Goal: Check status: Check status

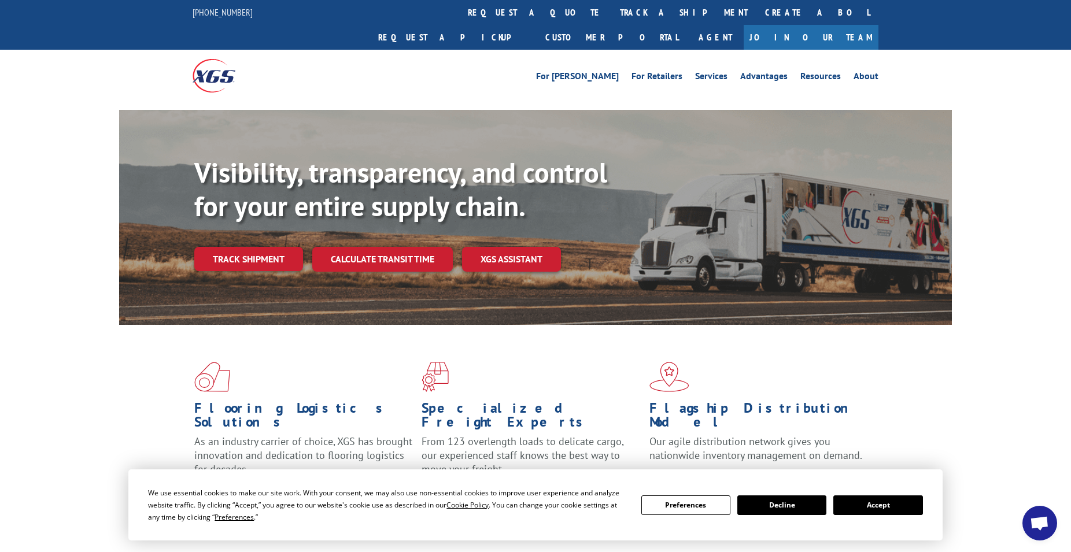
drag, startPoint x: 507, startPoint y: 12, endPoint x: 529, endPoint y: 84, distance: 75.4
click at [611, 14] on link "track a shipment" at bounding box center [683, 12] width 145 height 25
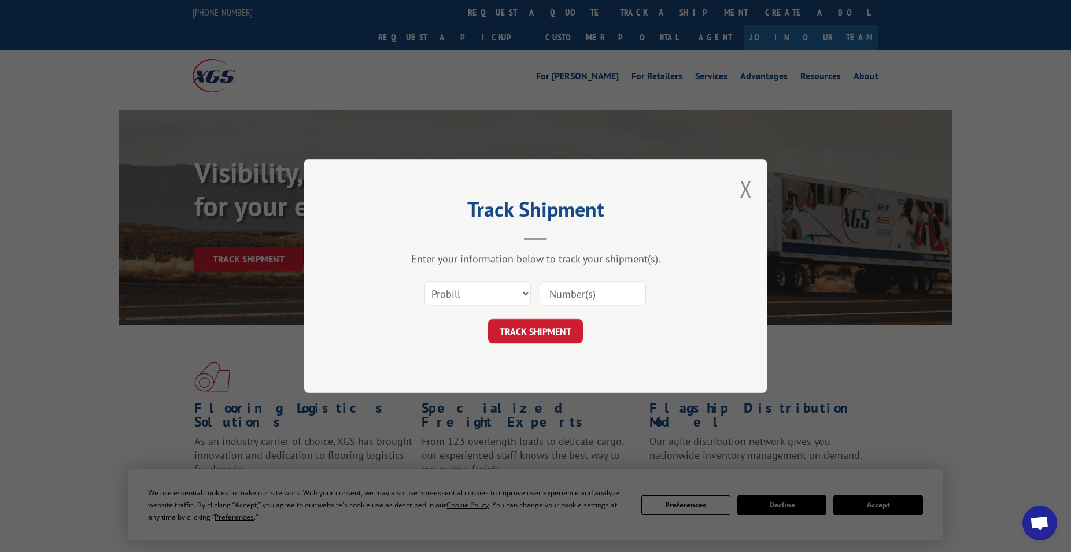
paste input "17402269"
type input "17402269"
click at [556, 332] on button "TRACK SHIPMENT" at bounding box center [535, 331] width 95 height 24
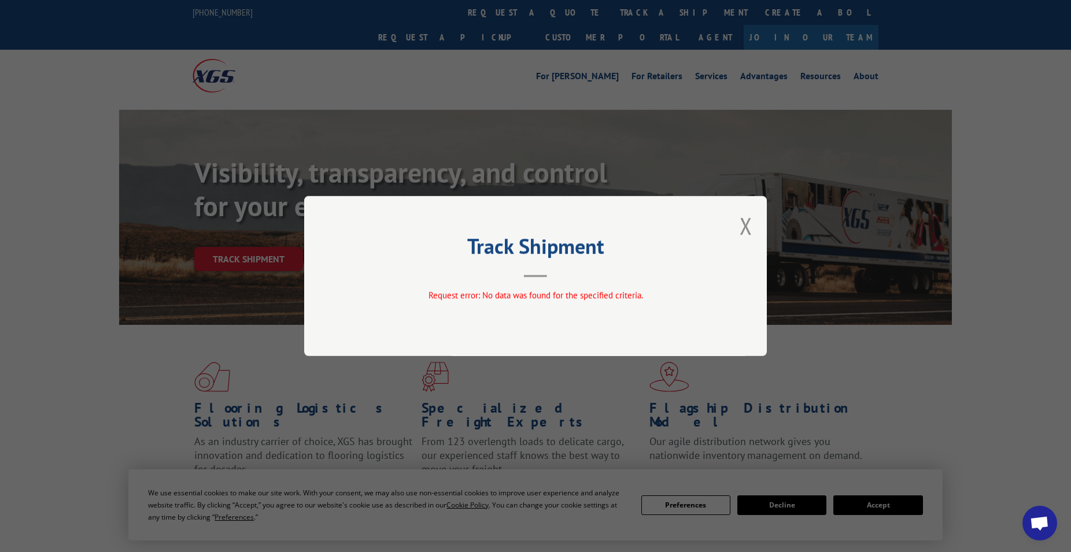
click at [753, 224] on div "Track Shipment Request error: No data was found for the specified criteria." at bounding box center [535, 276] width 463 height 160
click at [742, 228] on button "Close modal" at bounding box center [746, 226] width 13 height 31
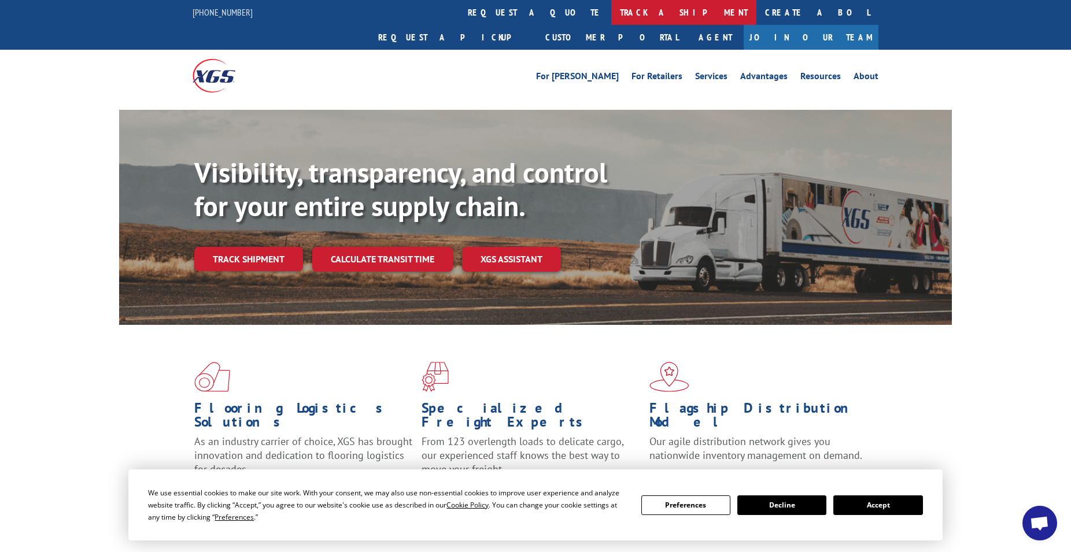
click at [611, 13] on link "track a shipment" at bounding box center [683, 12] width 145 height 25
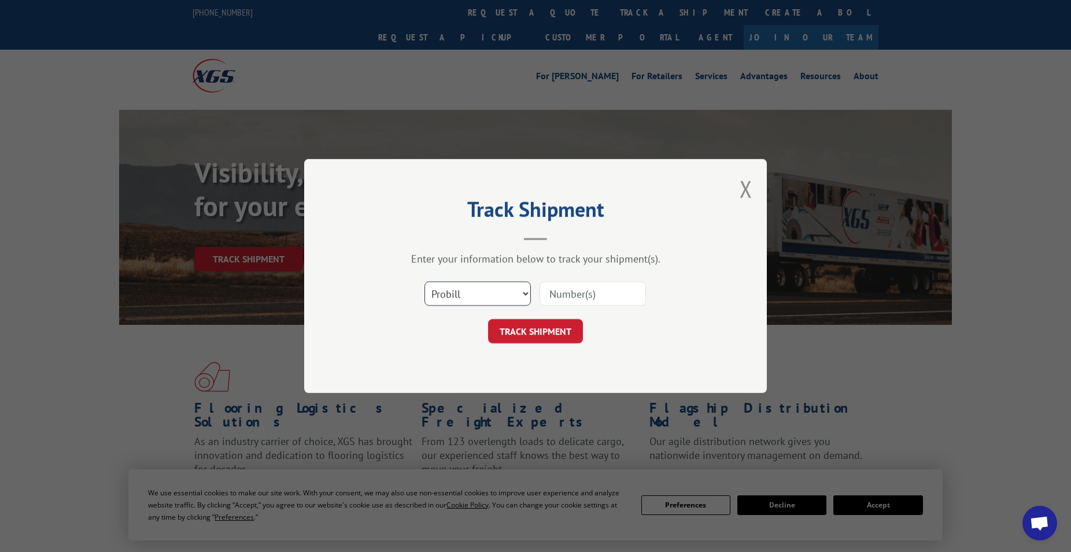
click at [425, 282] on select "Select category... Probill BOL PO" at bounding box center [478, 294] width 106 height 24
select select "bol"
click option "BOL" at bounding box center [0, 0] width 0 height 0
paste input "17402269"
type input "17402269"
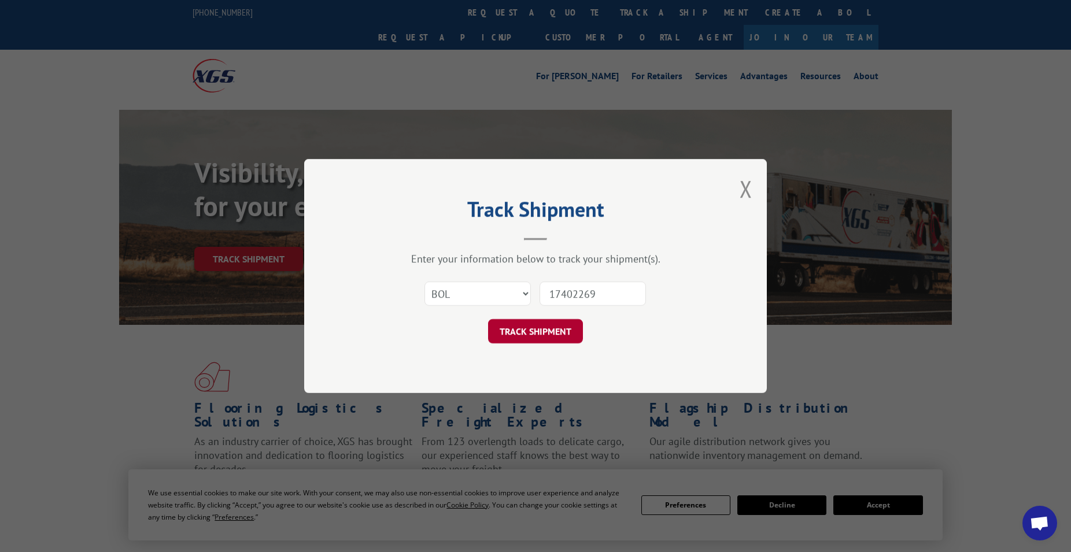
drag, startPoint x: 563, startPoint y: 333, endPoint x: 573, endPoint y: 332, distance: 10.4
click at [565, 333] on button "TRACK SHIPMENT" at bounding box center [535, 331] width 95 height 24
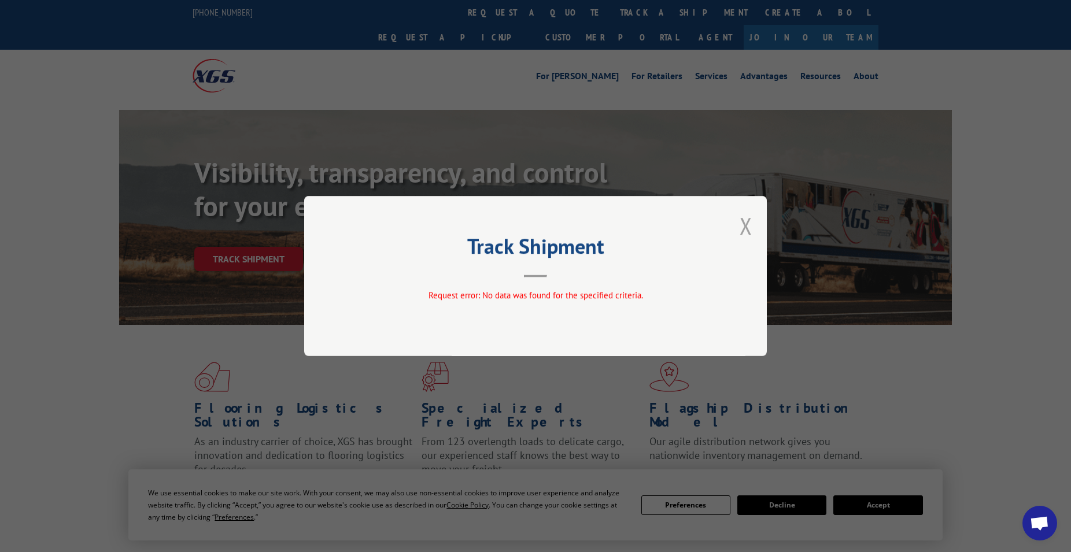
click at [746, 230] on button "Close modal" at bounding box center [746, 226] width 13 height 31
